Goal: Complete application form: Complete application form

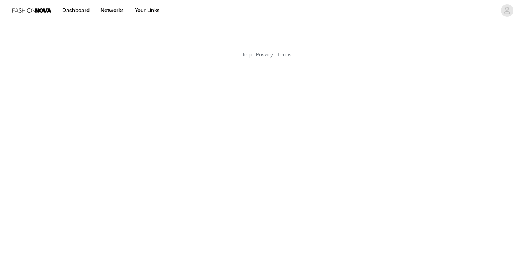
click at [41, 8] on img at bounding box center [31, 11] width 39 height 18
click at [42, 12] on img at bounding box center [31, 11] width 39 height 18
click at [76, 11] on link "Dashboard" at bounding box center [76, 11] width 37 height 18
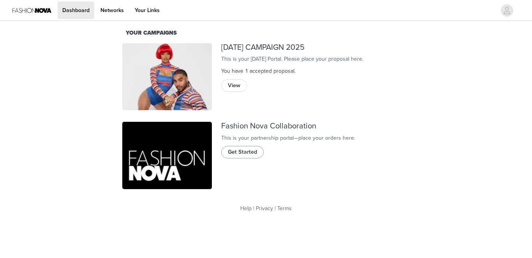
click at [234, 156] on span "Get Started" at bounding box center [242, 152] width 29 height 9
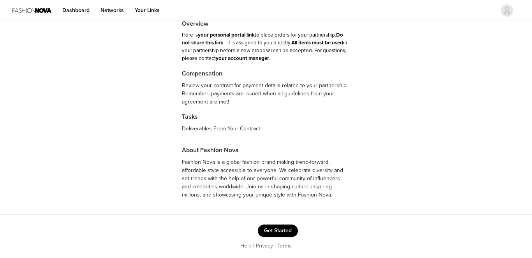
scroll to position [42, 0]
click at [286, 231] on button "Get Started" at bounding box center [278, 231] width 40 height 12
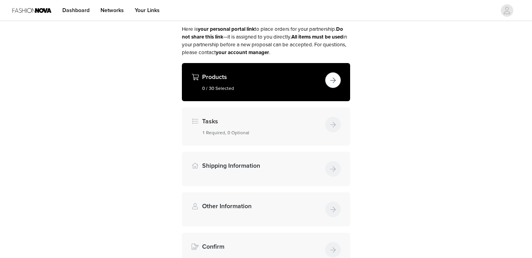
scroll to position [58, 0]
click at [331, 75] on button "button" at bounding box center [333, 80] width 16 height 16
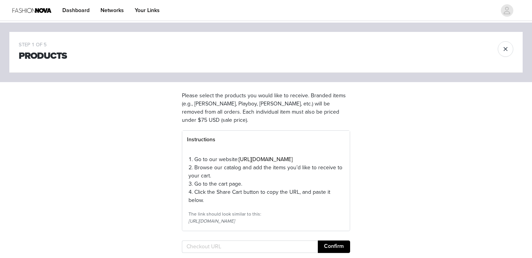
scroll to position [75, 0]
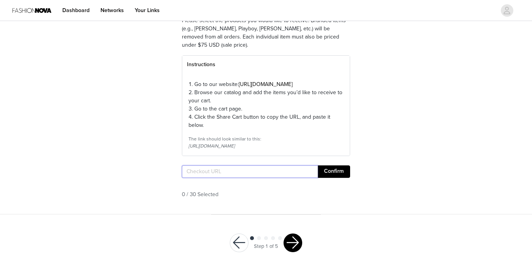
click at [232, 178] on input "text" at bounding box center [250, 171] width 136 height 12
paste input "[URL][DOMAIN_NAME]"
type input "[URL][DOMAIN_NAME]"
click at [337, 178] on button "Confirm" at bounding box center [334, 171] width 32 height 12
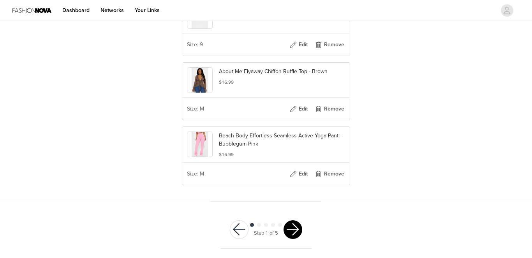
scroll to position [2031, 0]
click at [291, 232] on button "button" at bounding box center [292, 229] width 19 height 19
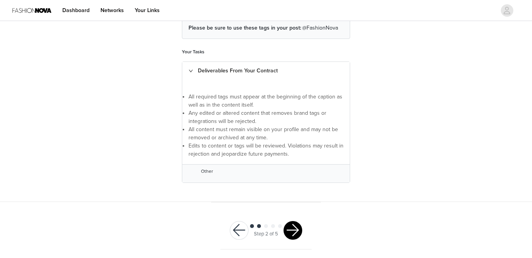
click at [295, 230] on button "button" at bounding box center [292, 230] width 19 height 19
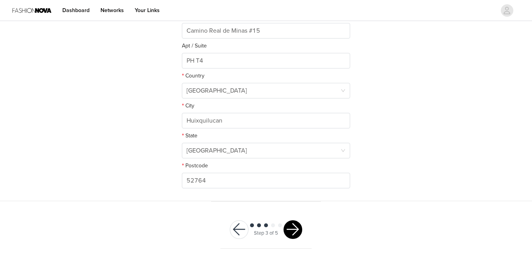
scroll to position [224, 0]
click at [293, 232] on button "button" at bounding box center [292, 230] width 19 height 19
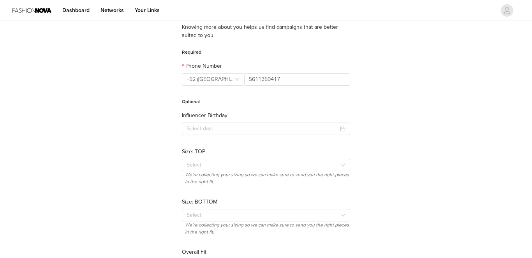
scroll to position [81, 0]
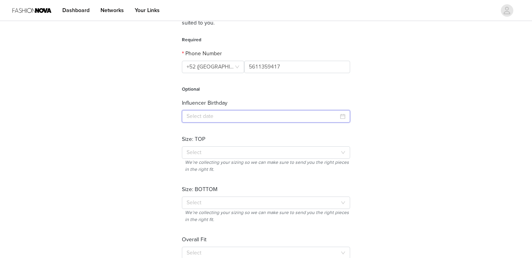
click at [331, 114] on input at bounding box center [266, 116] width 168 height 12
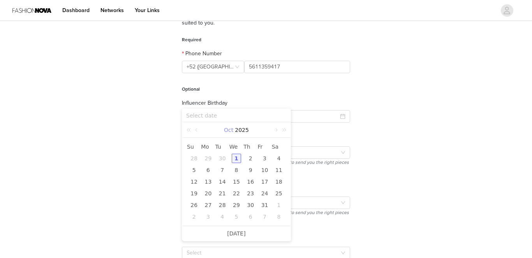
click at [233, 133] on link "Oct" at bounding box center [228, 130] width 11 height 16
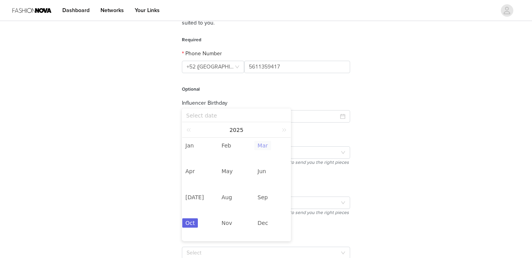
click at [259, 147] on link "Mar" at bounding box center [262, 145] width 16 height 9
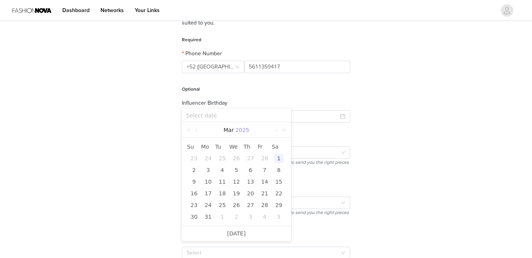
click at [242, 130] on link "2025" at bounding box center [242, 130] width 16 height 16
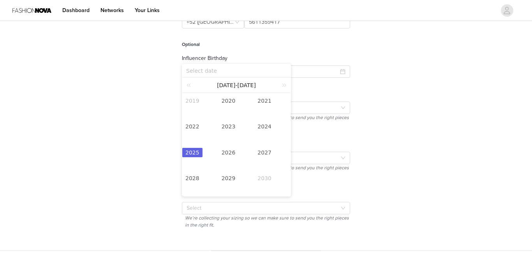
scroll to position [123, 0]
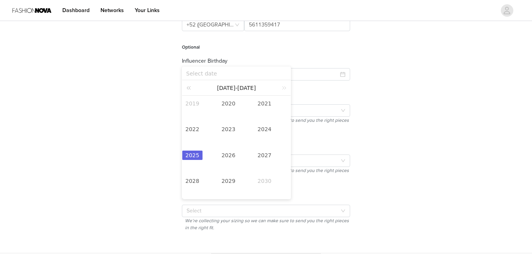
click at [189, 89] on link at bounding box center [190, 87] width 10 height 15
click at [195, 178] on link "1988" at bounding box center [192, 180] width 20 height 9
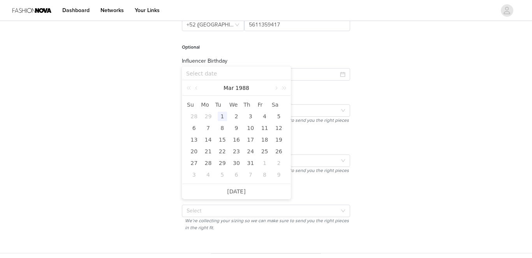
click at [223, 116] on div "1" at bounding box center [222, 116] width 9 height 9
type input "[DATE]"
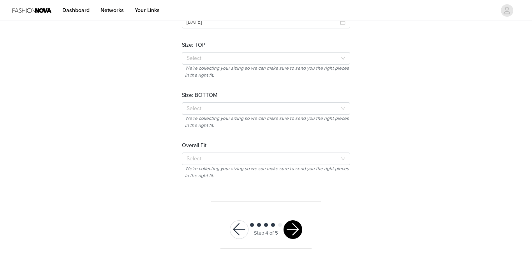
scroll to position [175, 0]
click at [297, 223] on button "button" at bounding box center [292, 230] width 19 height 19
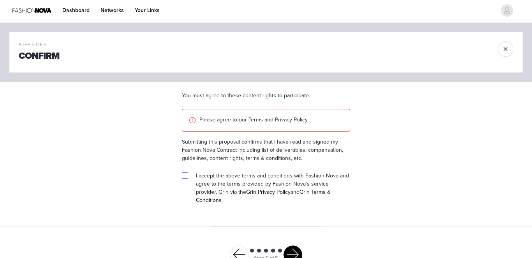
click at [184, 174] on input "checkbox" at bounding box center [184, 174] width 5 height 5
checkbox input "true"
click at [287, 246] on button "button" at bounding box center [292, 255] width 19 height 19
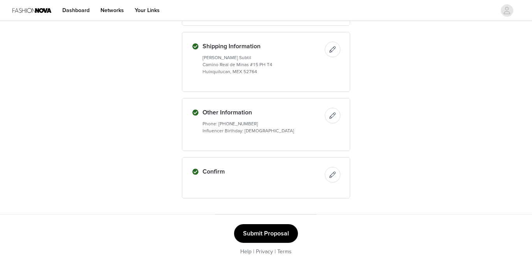
scroll to position [1045, 0]
click at [277, 233] on button "Submit Proposal" at bounding box center [266, 233] width 64 height 19
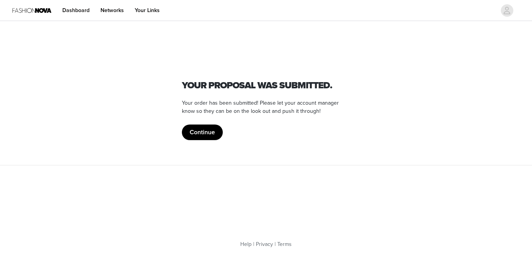
scroll to position [0, 0]
click at [204, 130] on button "Continue" at bounding box center [202, 133] width 41 height 16
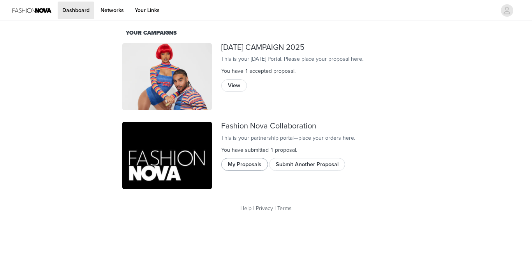
click at [246, 170] on button "My Proposals" at bounding box center [244, 164] width 47 height 12
